Goal: Find specific page/section: Find specific page/section

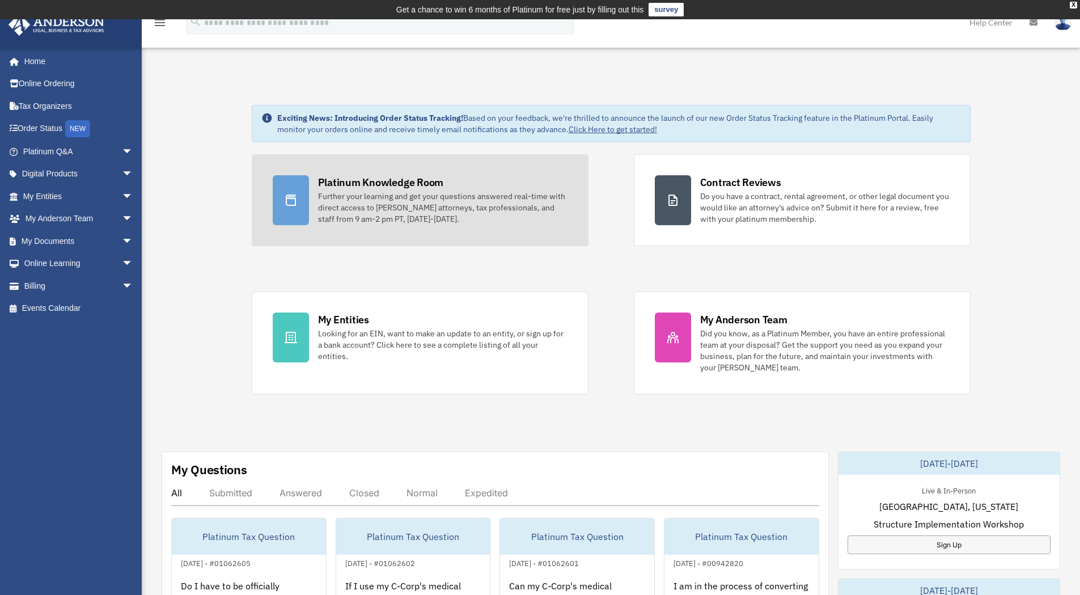
click at [420, 193] on div "Further your learning and get your questions answered real-time with direct acc…" at bounding box center [443, 208] width 250 height 34
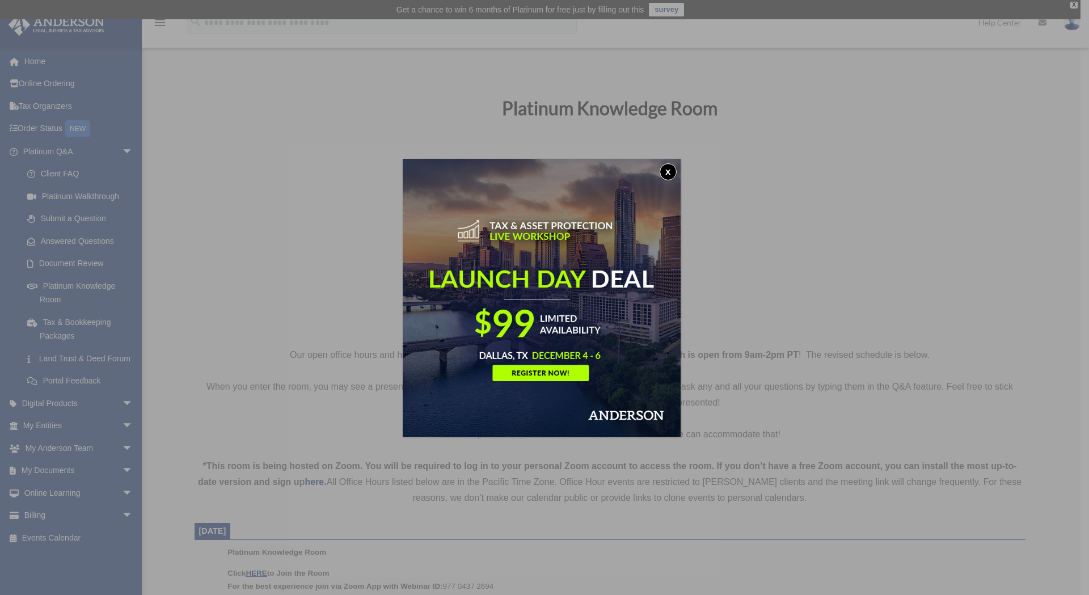
click at [670, 175] on button "x" at bounding box center [668, 171] width 17 height 17
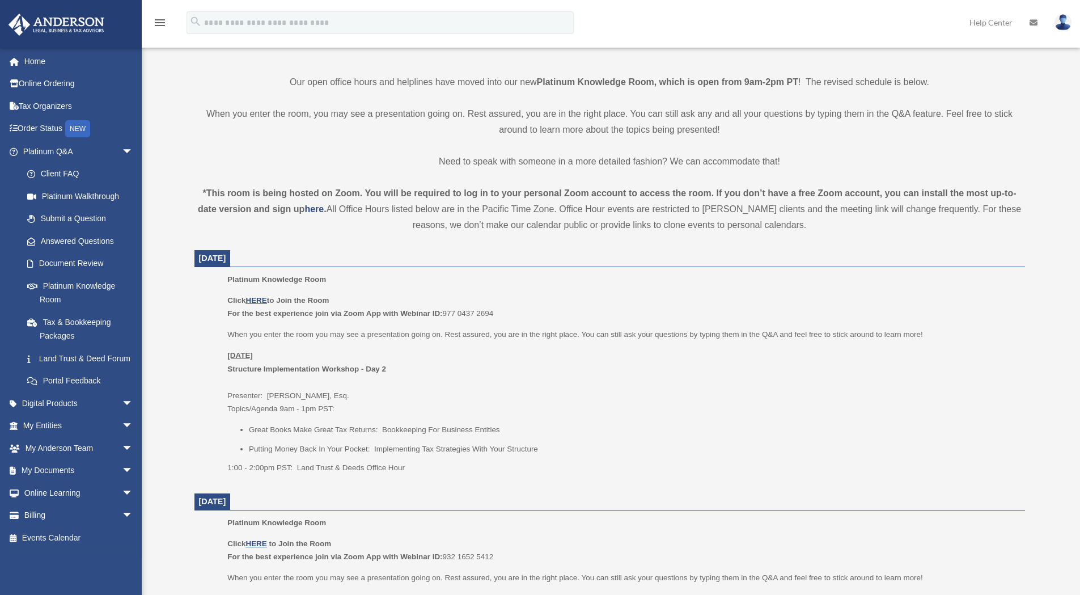
scroll to position [340, 0]
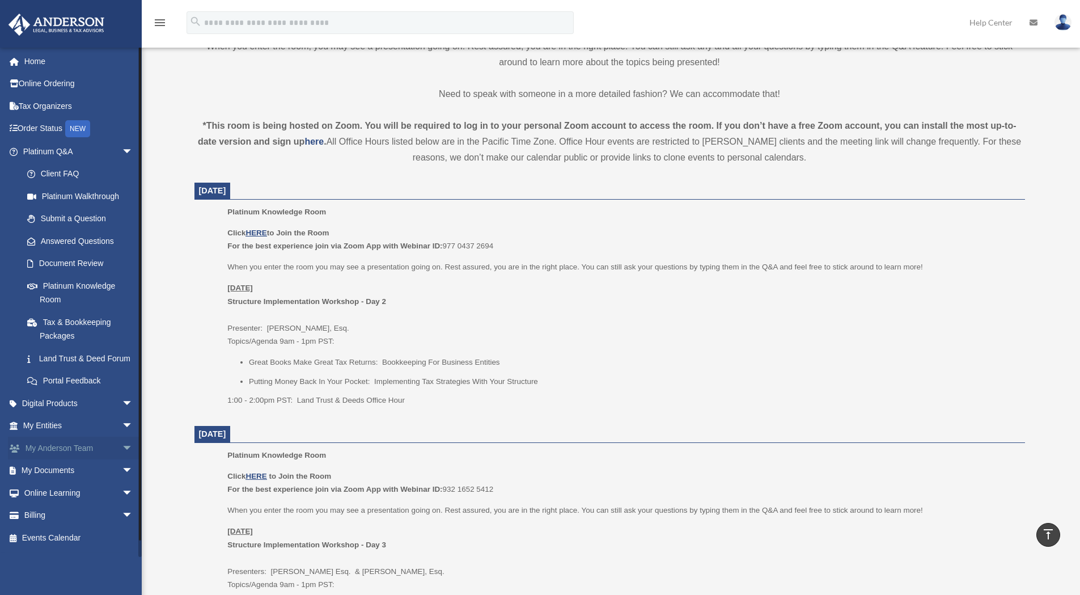
click at [65, 459] on link "My Anderson Team arrow_drop_down" at bounding box center [79, 448] width 142 height 23
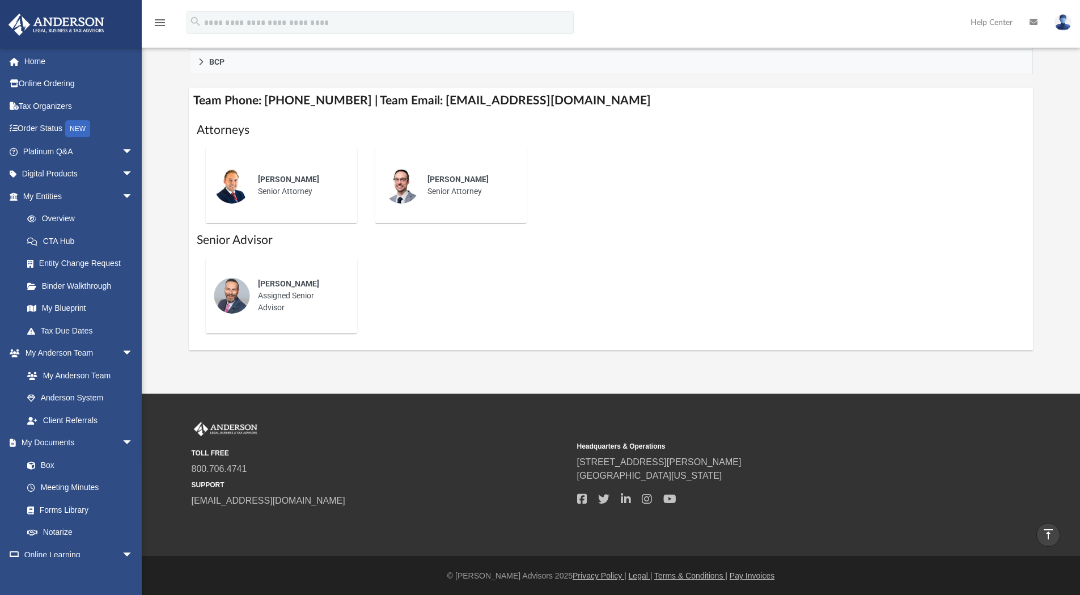
scroll to position [403, 0]
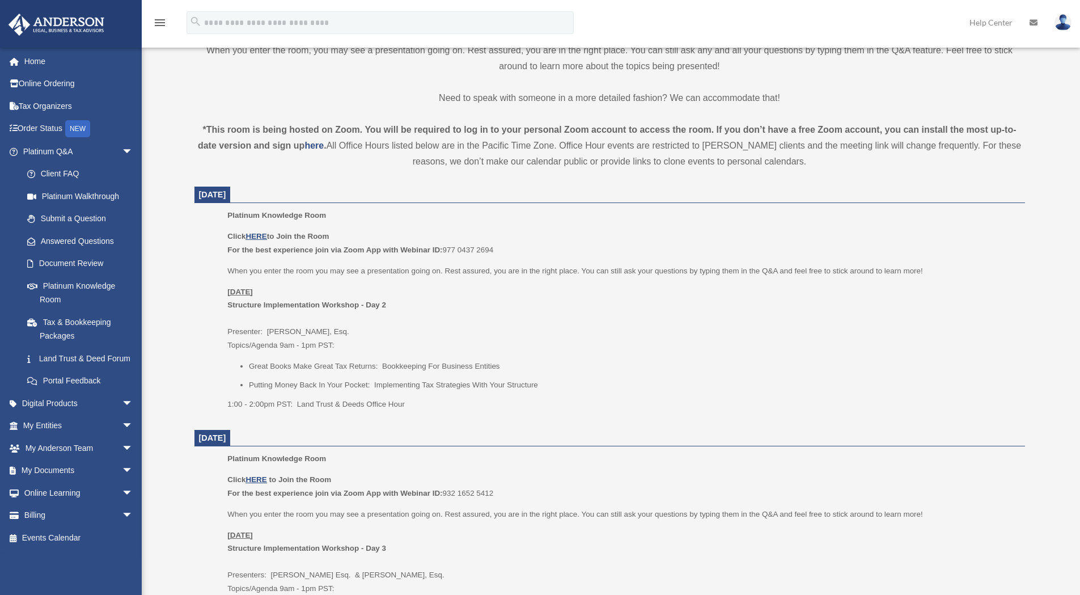
scroll to position [340, 0]
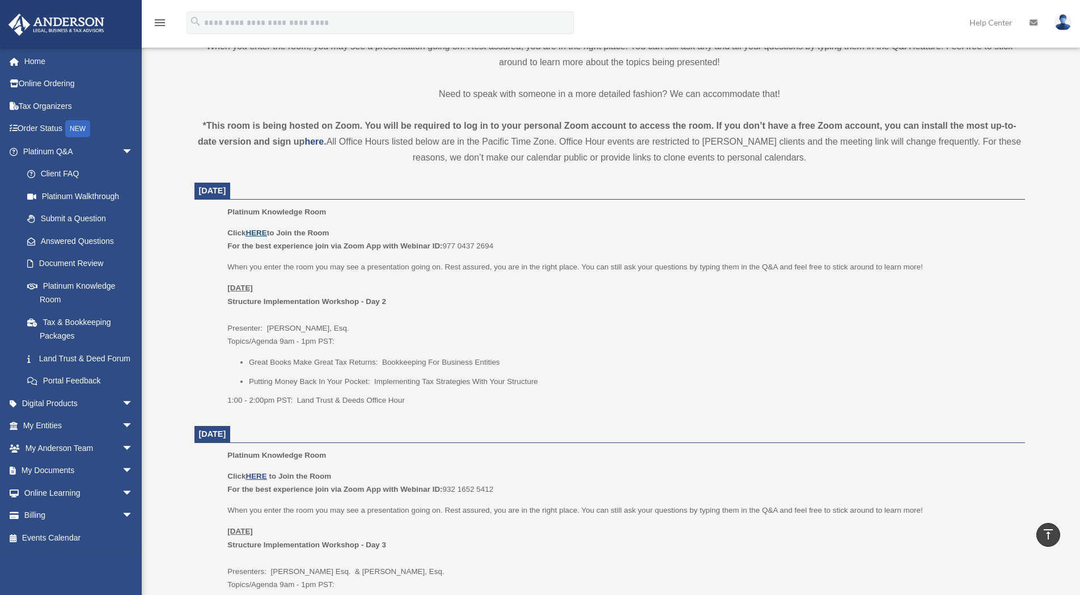
click at [256, 233] on u "HERE" at bounding box center [256, 233] width 21 height 9
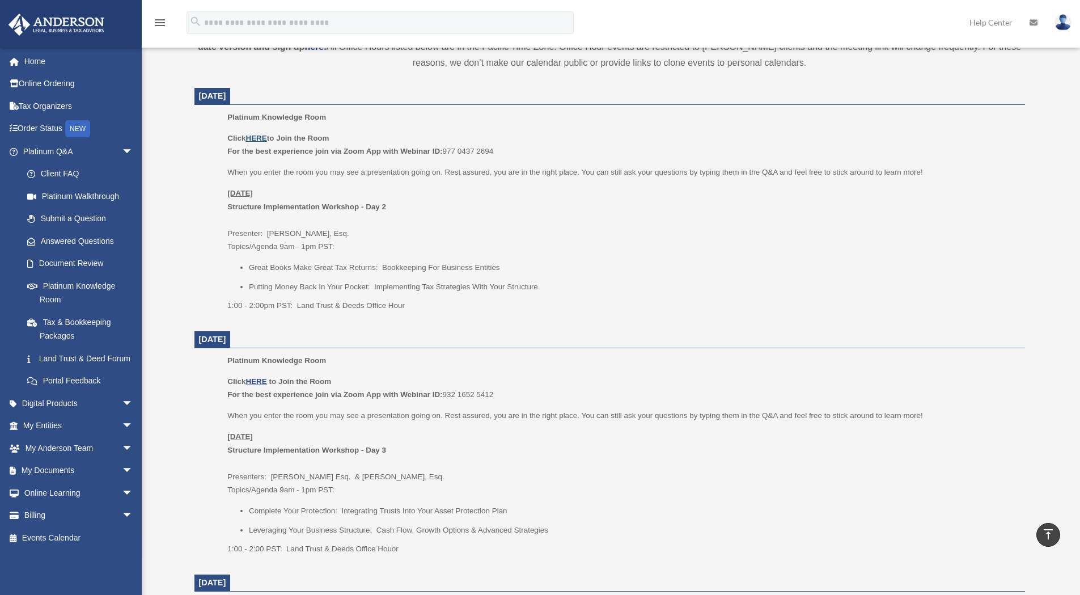
scroll to position [454, 0]
